Goal: Find specific page/section: Find specific page/section

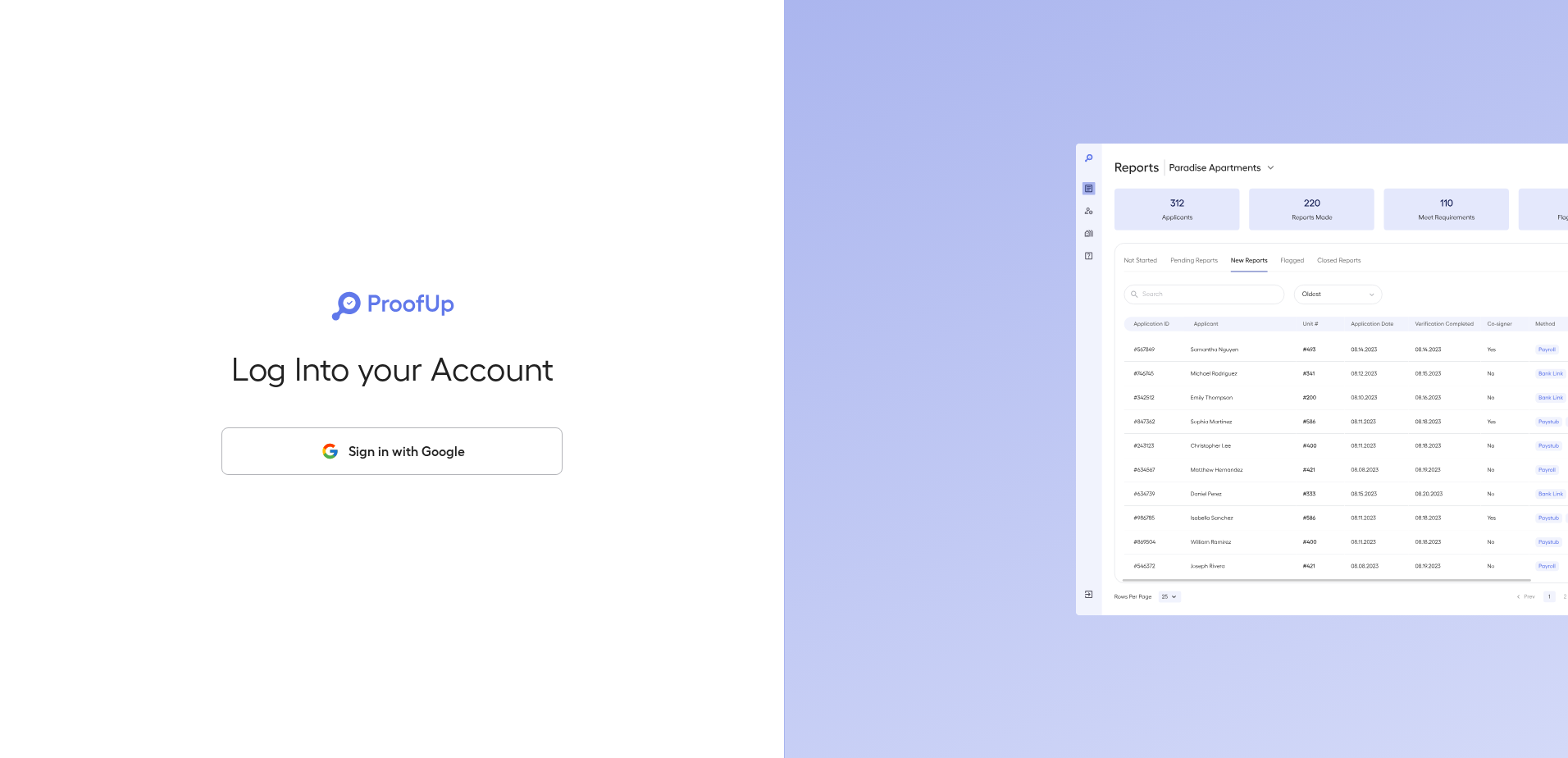
click at [452, 446] on button "Sign in with Google" at bounding box center [391, 451] width 341 height 47
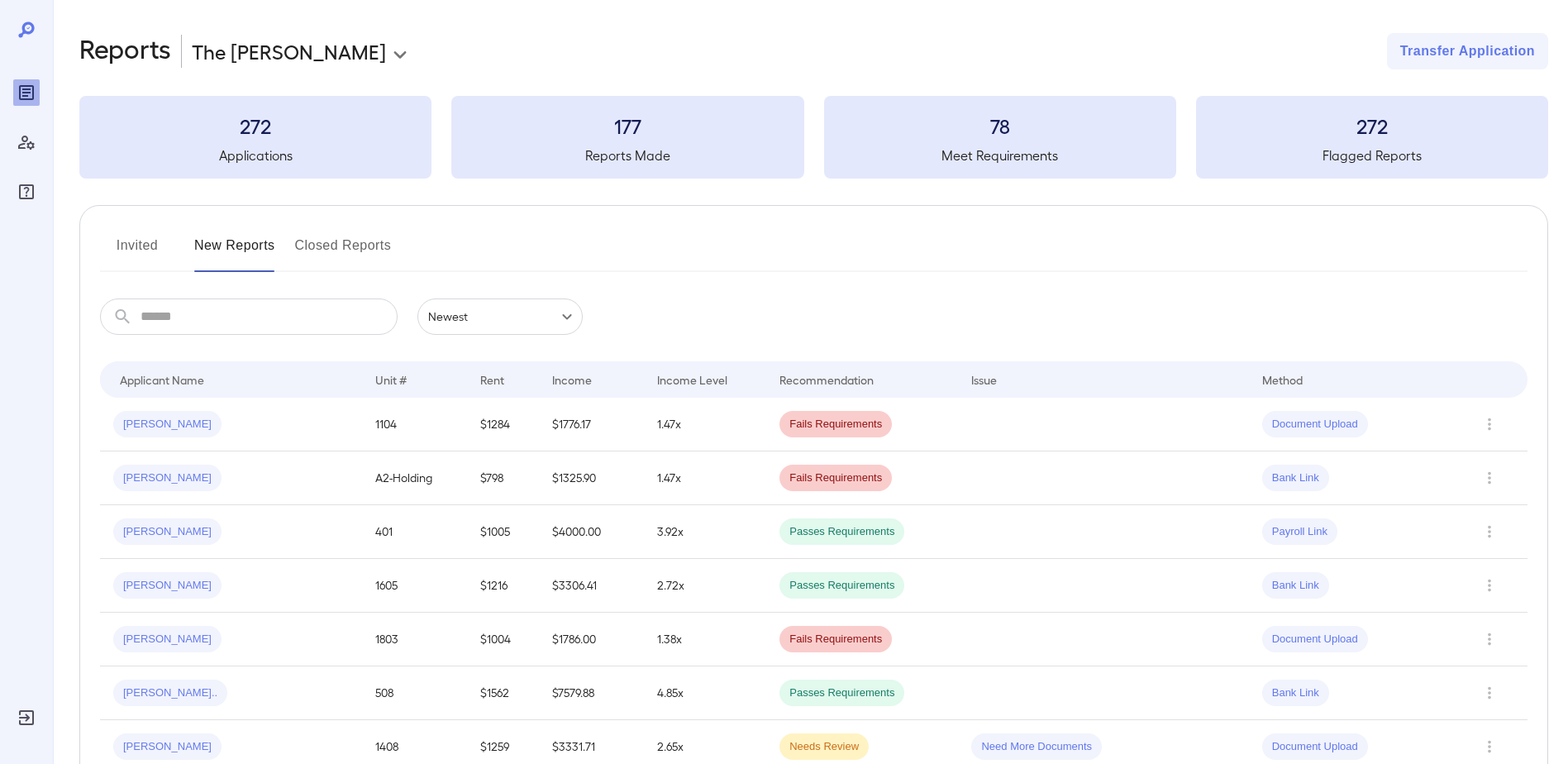
click at [154, 246] on button "Invited" at bounding box center [137, 252] width 74 height 40
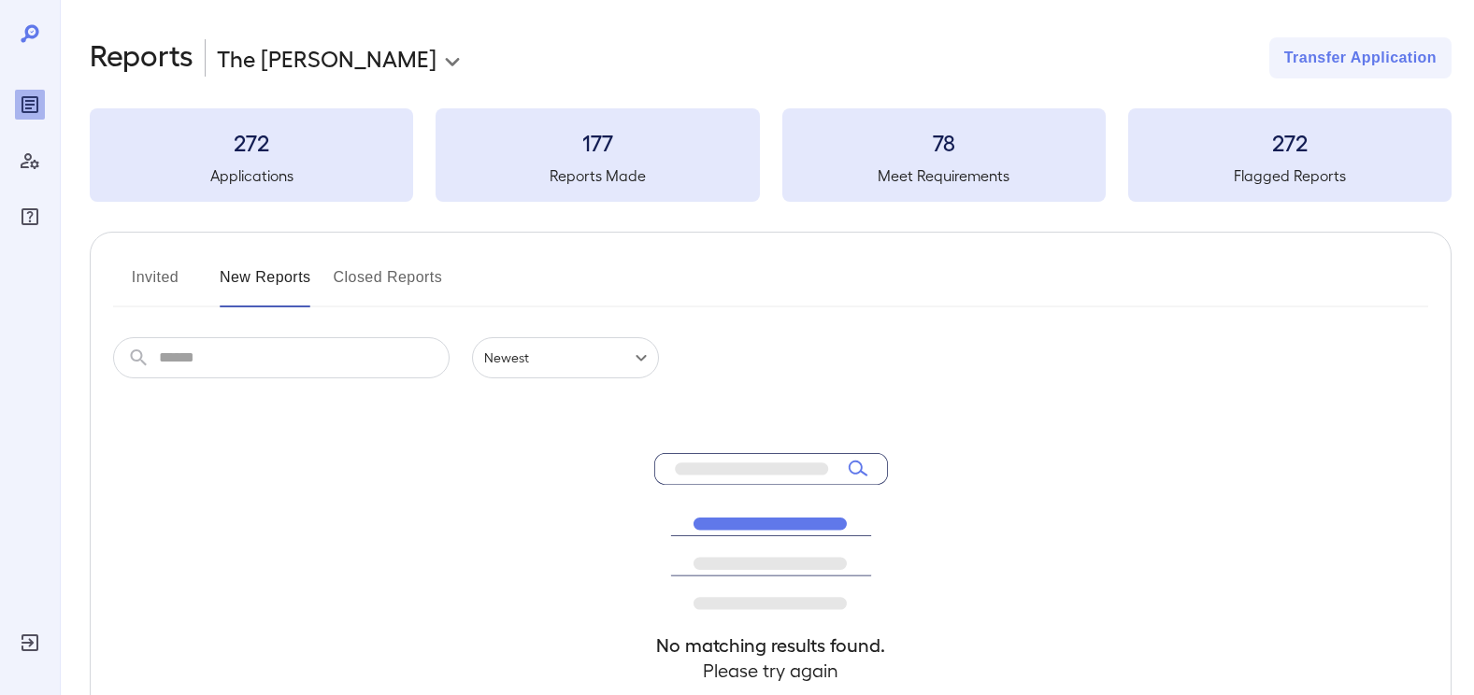
click at [161, 293] on button "Invited" at bounding box center [155, 285] width 84 height 45
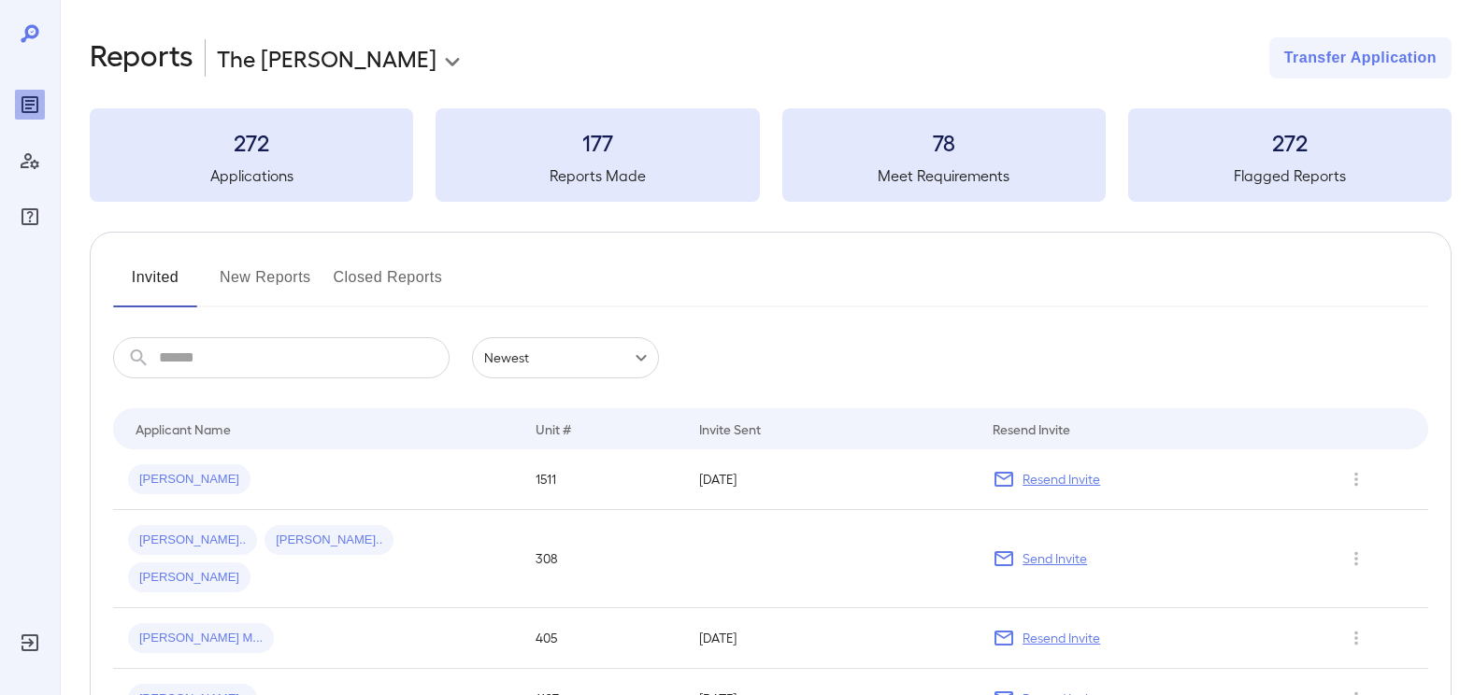
click at [142, 271] on button "Invited" at bounding box center [155, 285] width 84 height 45
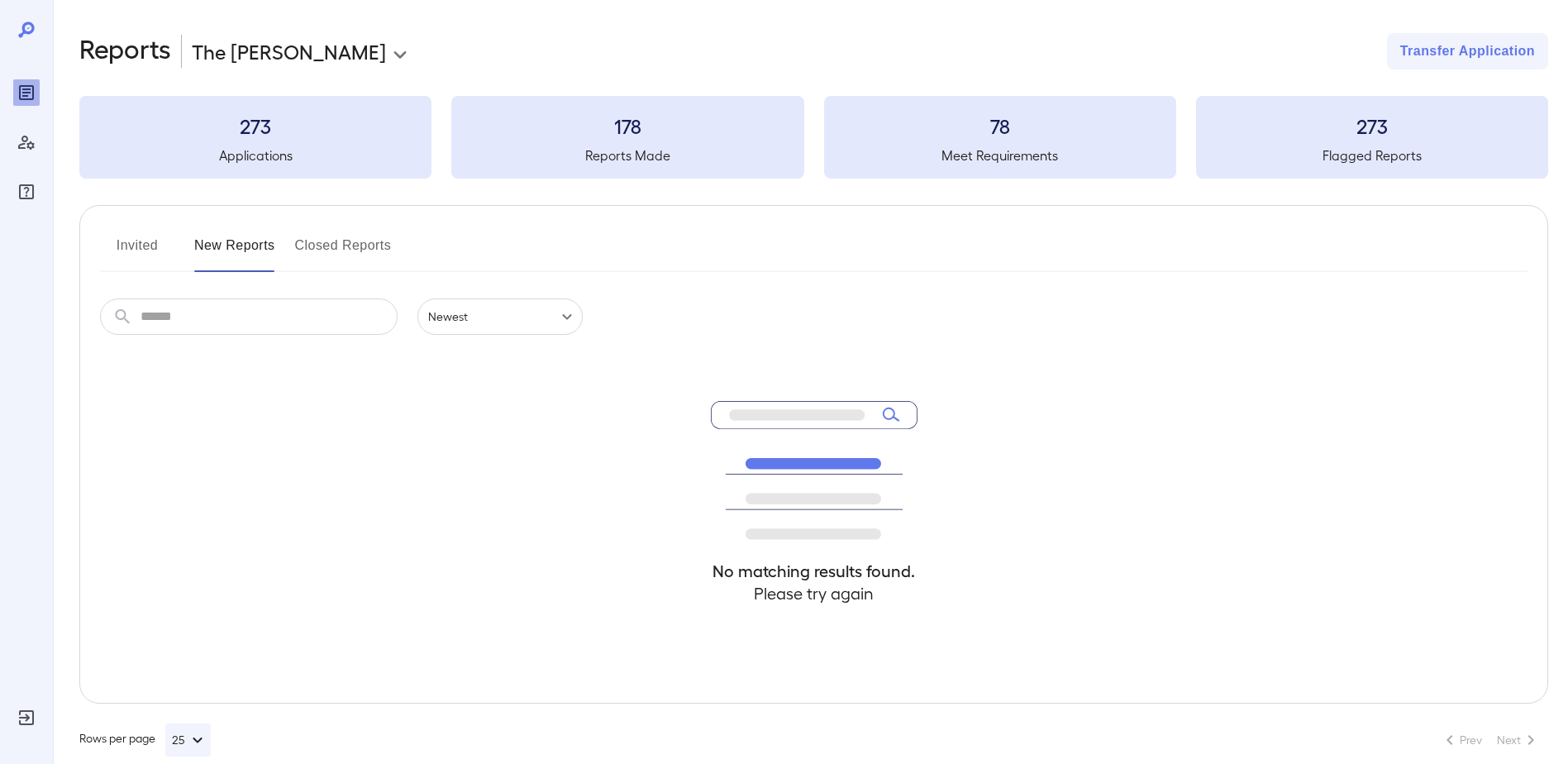
click at [151, 246] on button "Invited" at bounding box center [137, 252] width 74 height 40
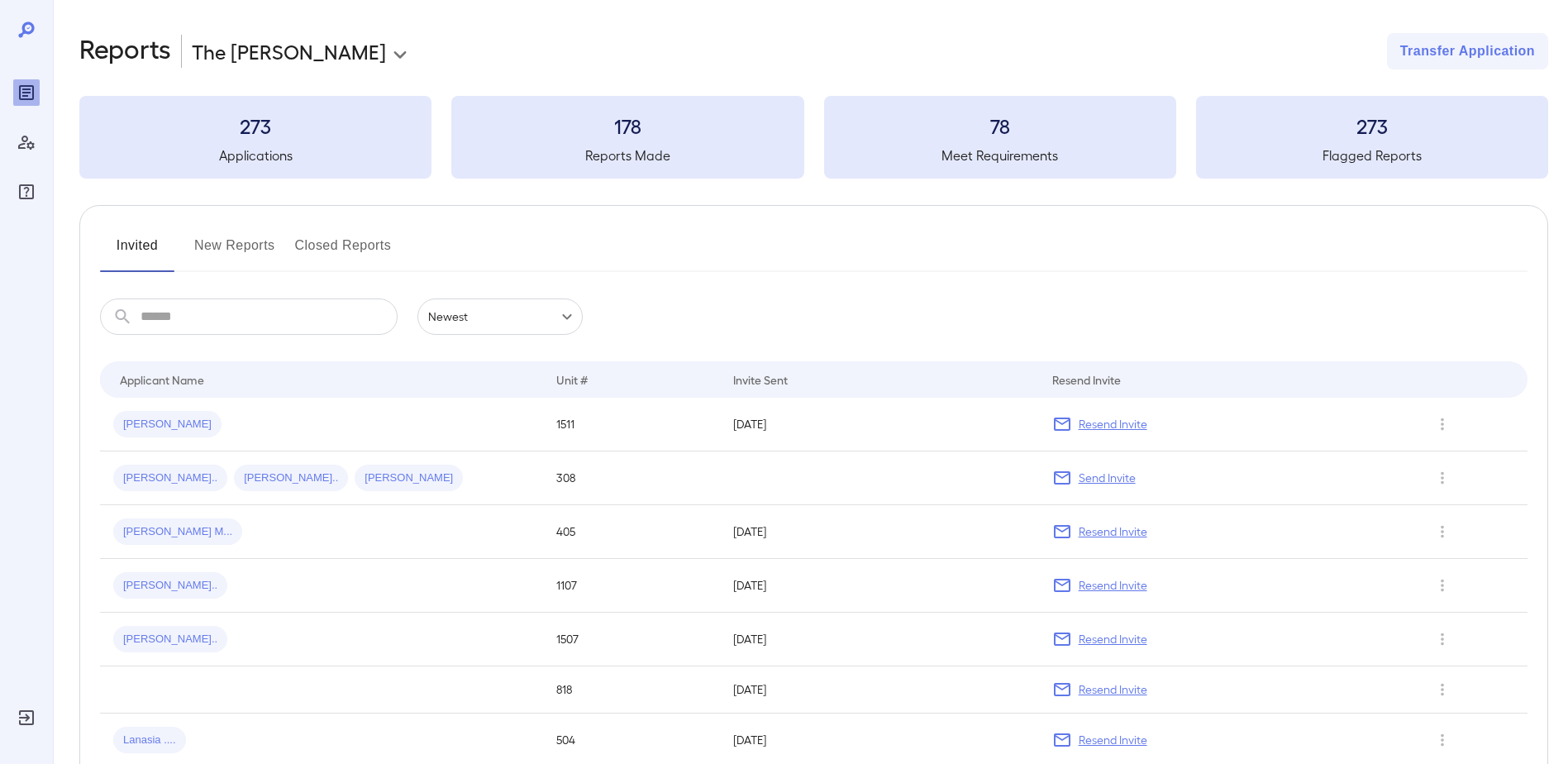
click at [249, 245] on button "New Reports" at bounding box center [235, 252] width 81 height 40
